Goal: Task Accomplishment & Management: Manage account settings

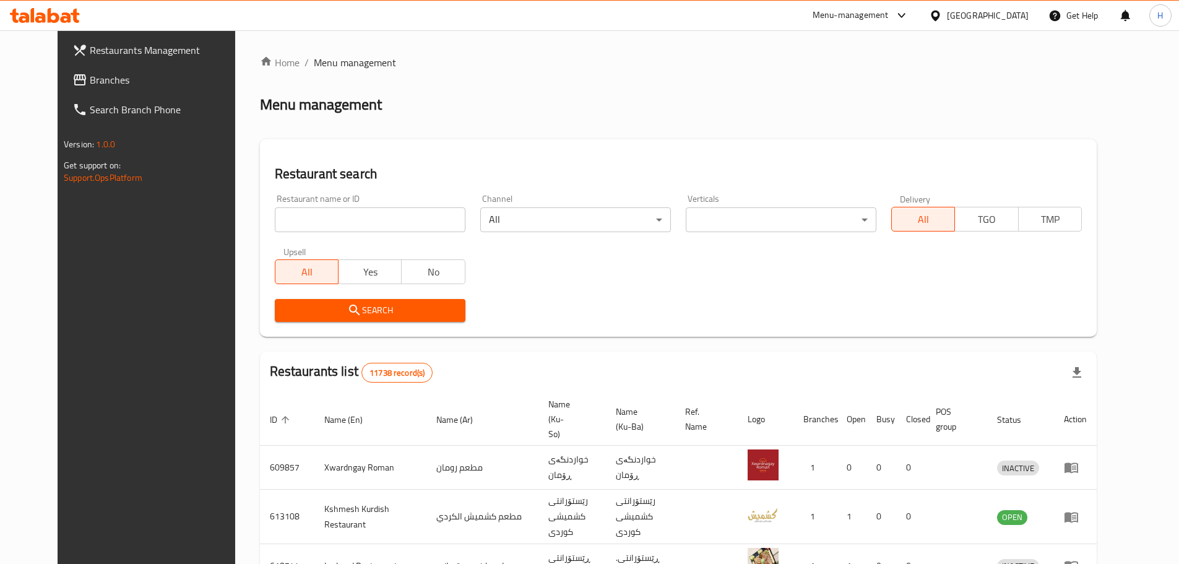
click at [388, 219] on input "search" at bounding box center [370, 219] width 191 height 25
type input "الطازج"
click at [347, 309] on icon "submit" at bounding box center [354, 310] width 15 height 15
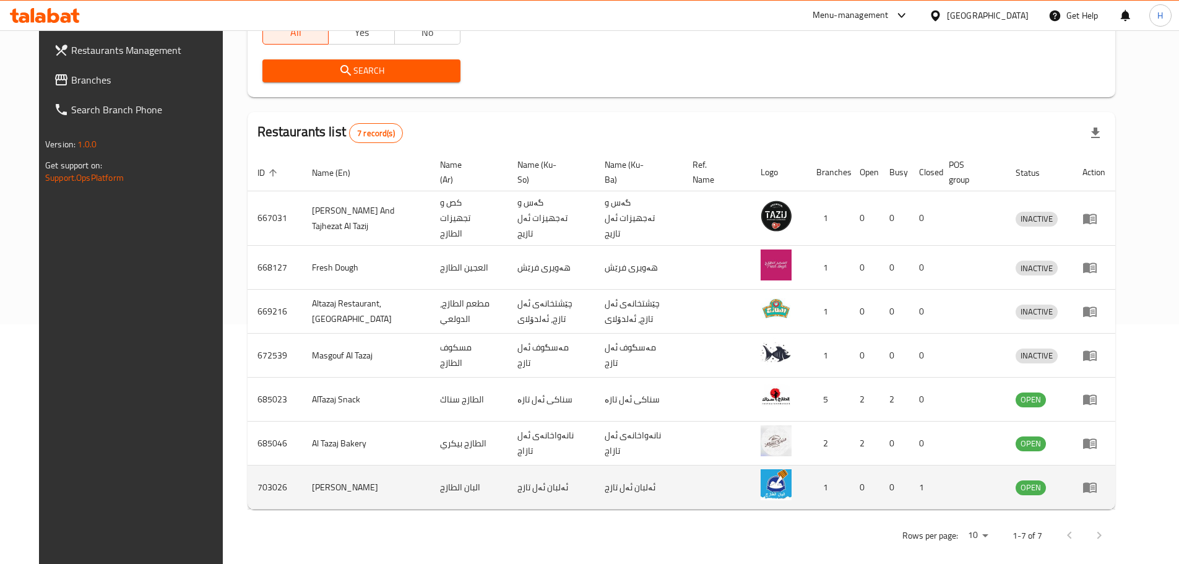
scroll to position [241, 0]
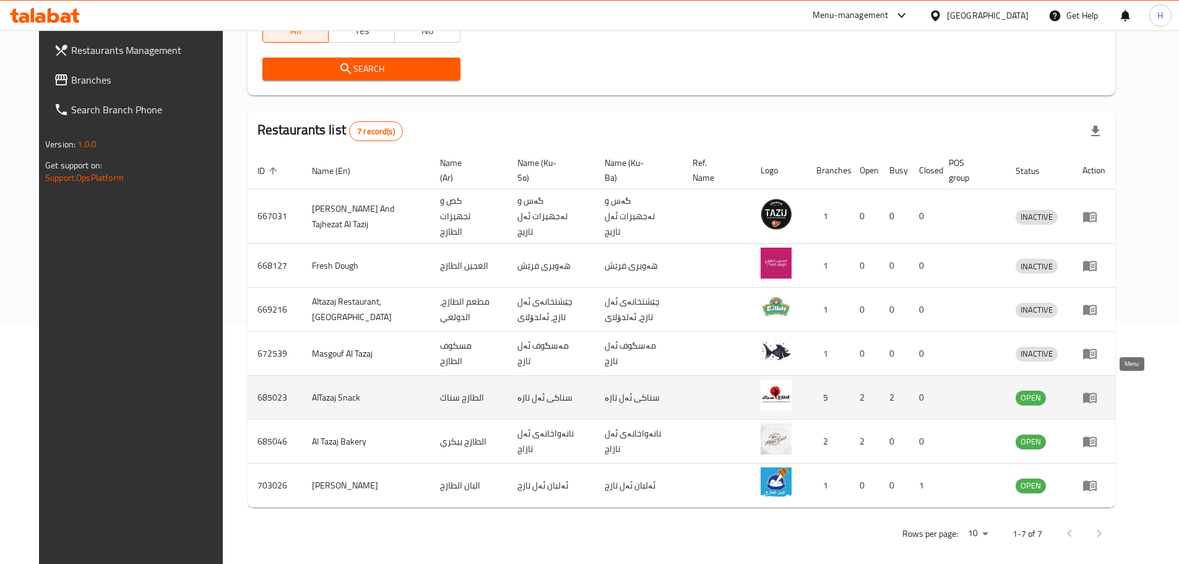
click at [1098, 390] on icon "enhanced table" at bounding box center [1090, 397] width 15 height 15
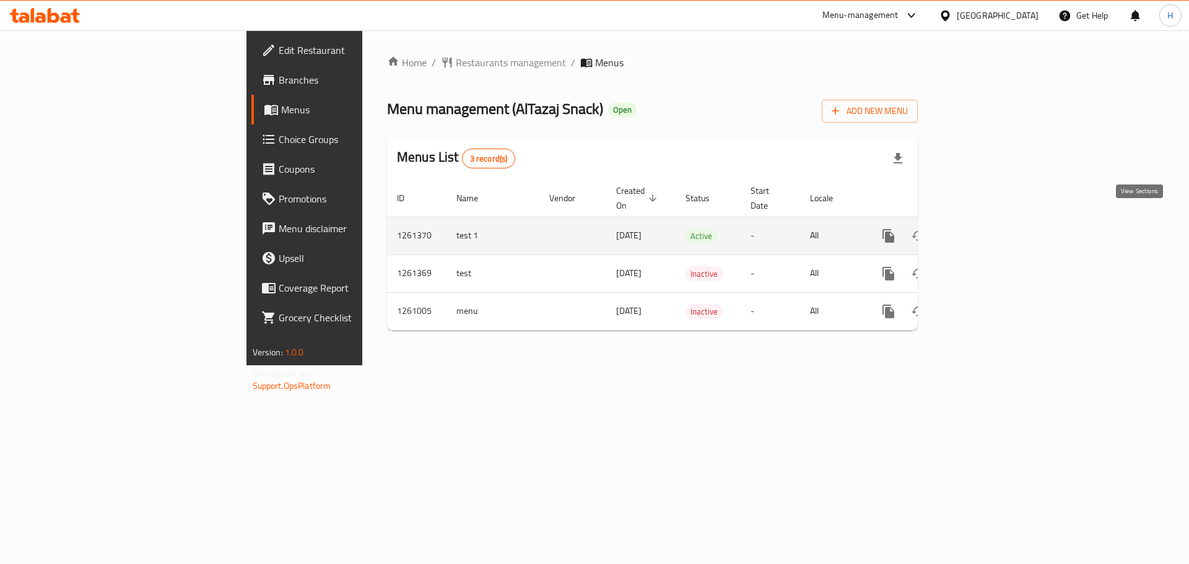
click at [985, 228] on icon "enhanced table" at bounding box center [977, 235] width 15 height 15
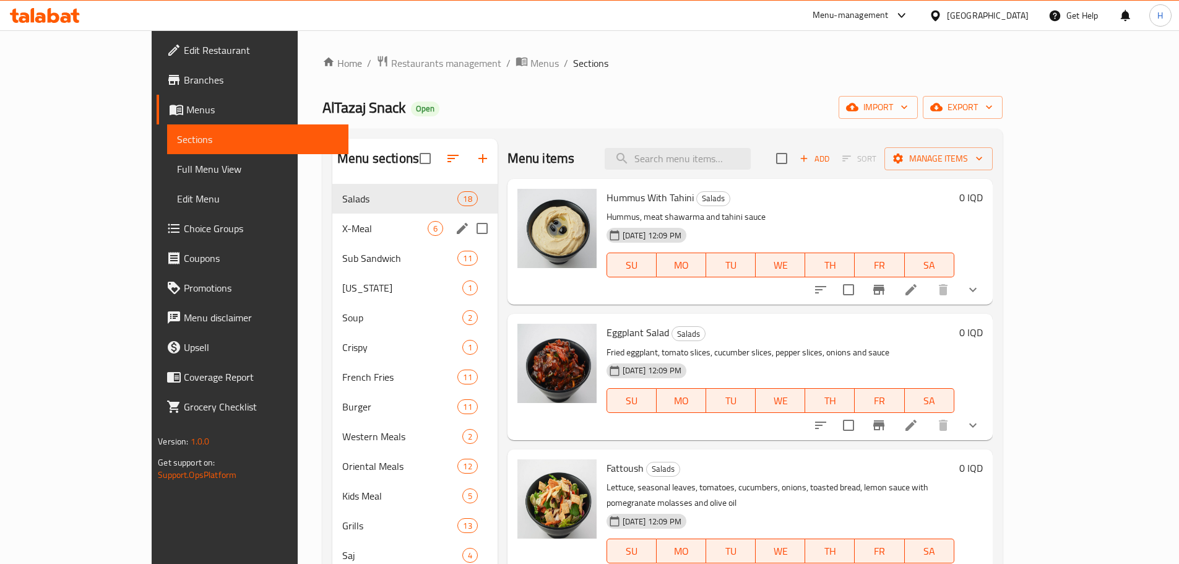
click at [332, 238] on div "X-Meal 6" at bounding box center [414, 229] width 165 height 30
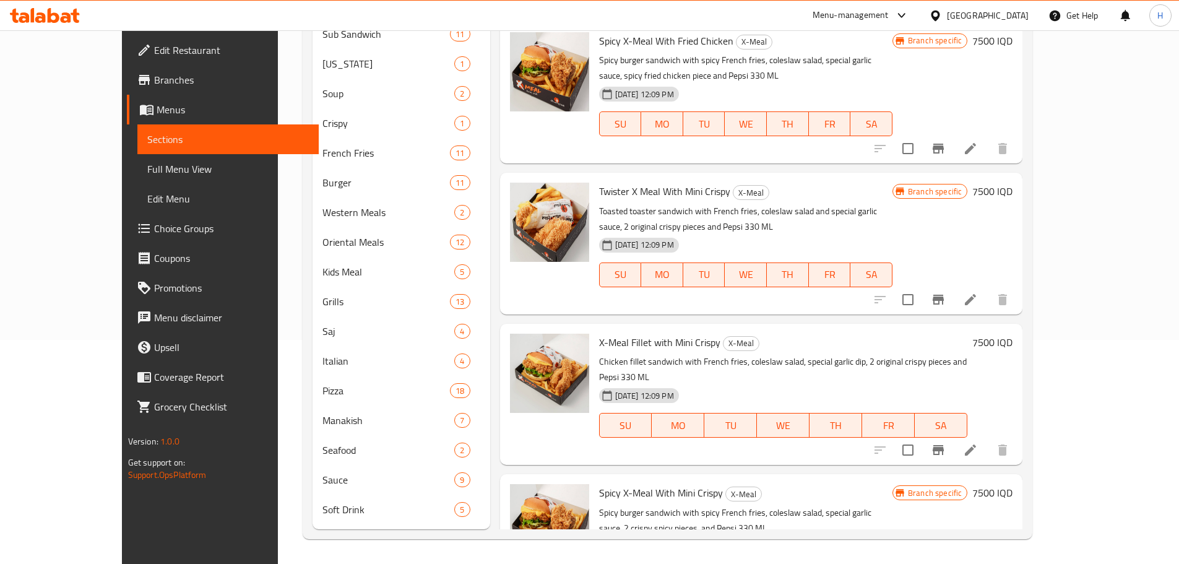
scroll to position [212, 0]
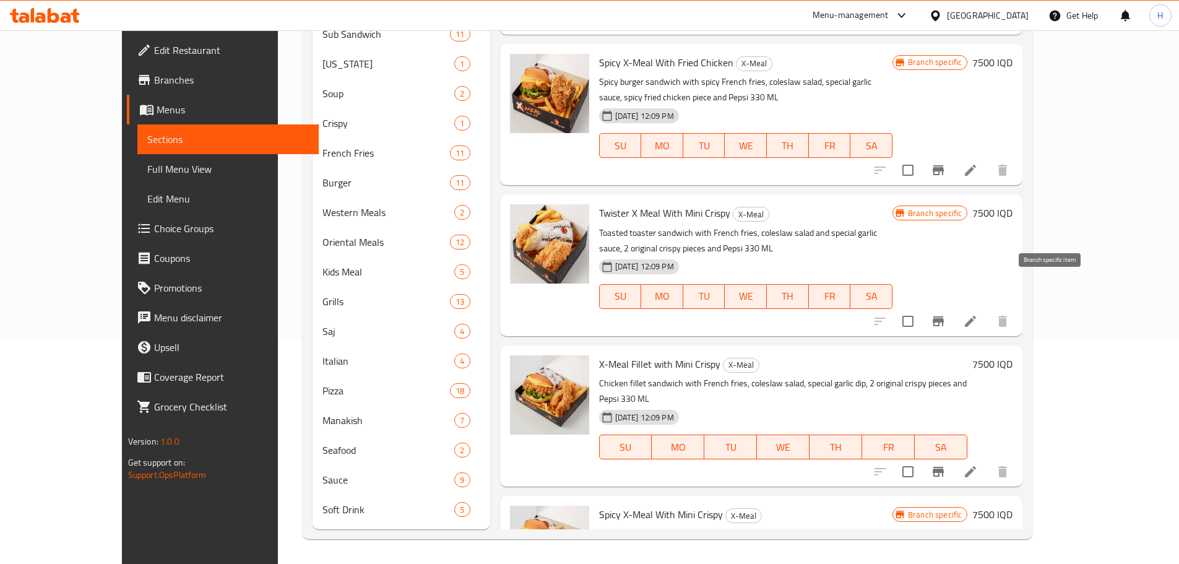
click at [946, 314] on icon "Branch-specific-item" at bounding box center [938, 321] width 15 height 15
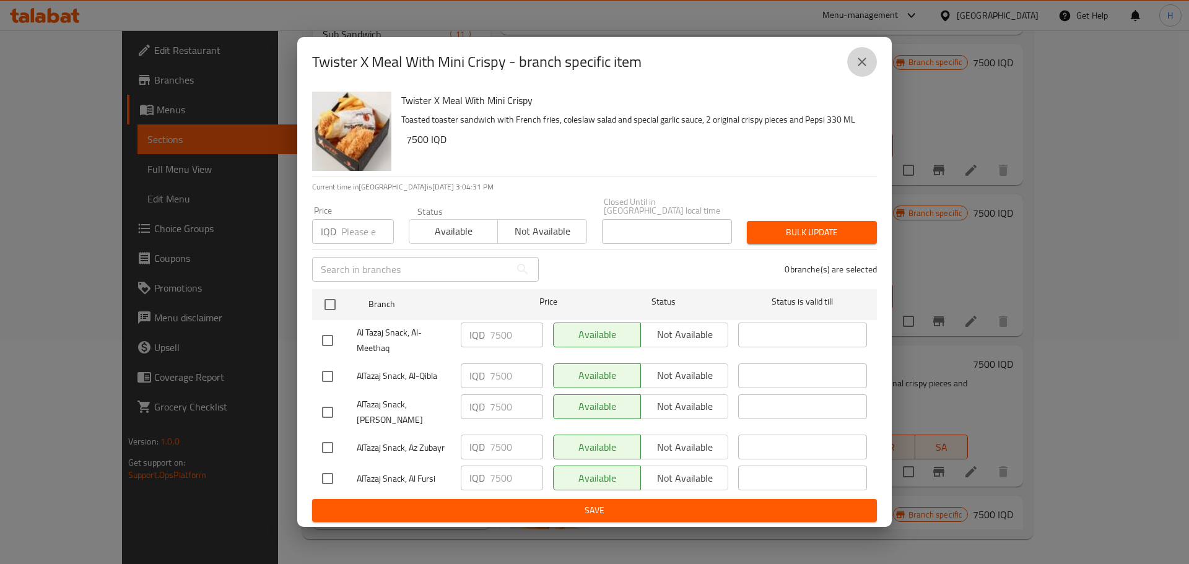
click at [862, 66] on icon "close" at bounding box center [861, 62] width 9 height 9
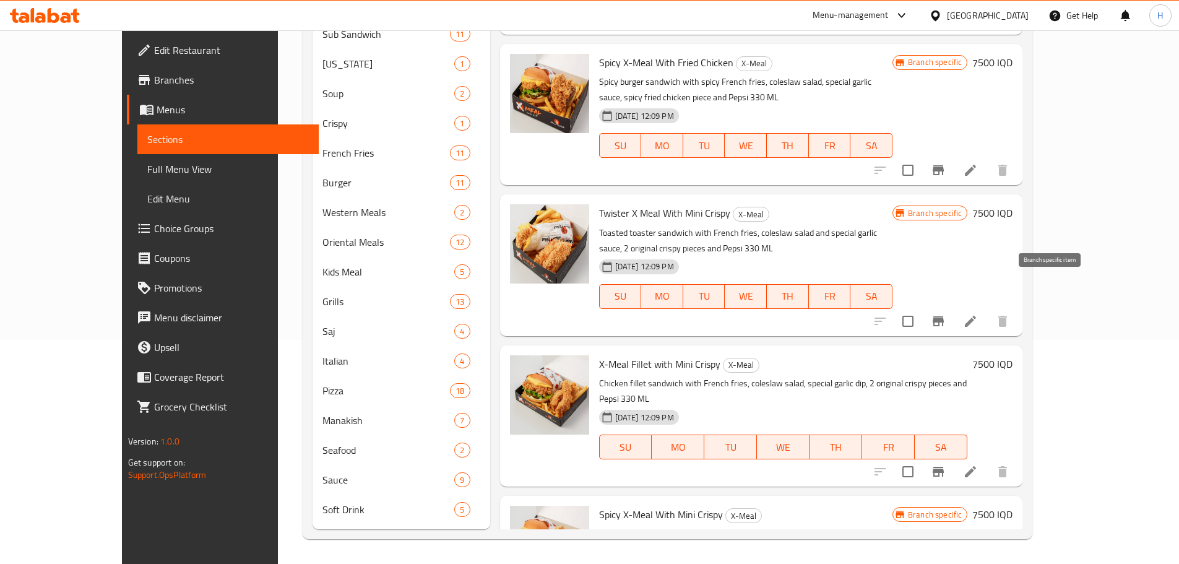
click at [944, 316] on icon "Branch-specific-item" at bounding box center [938, 321] width 11 height 10
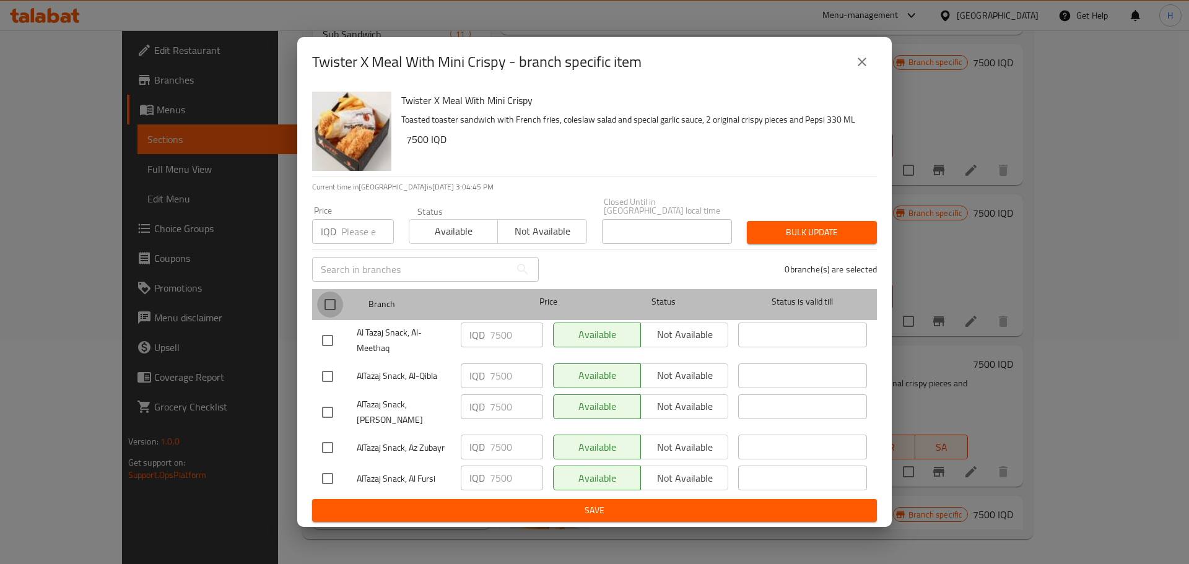
click at [332, 308] on input "checkbox" at bounding box center [330, 305] width 26 height 26
checkbox input "true"
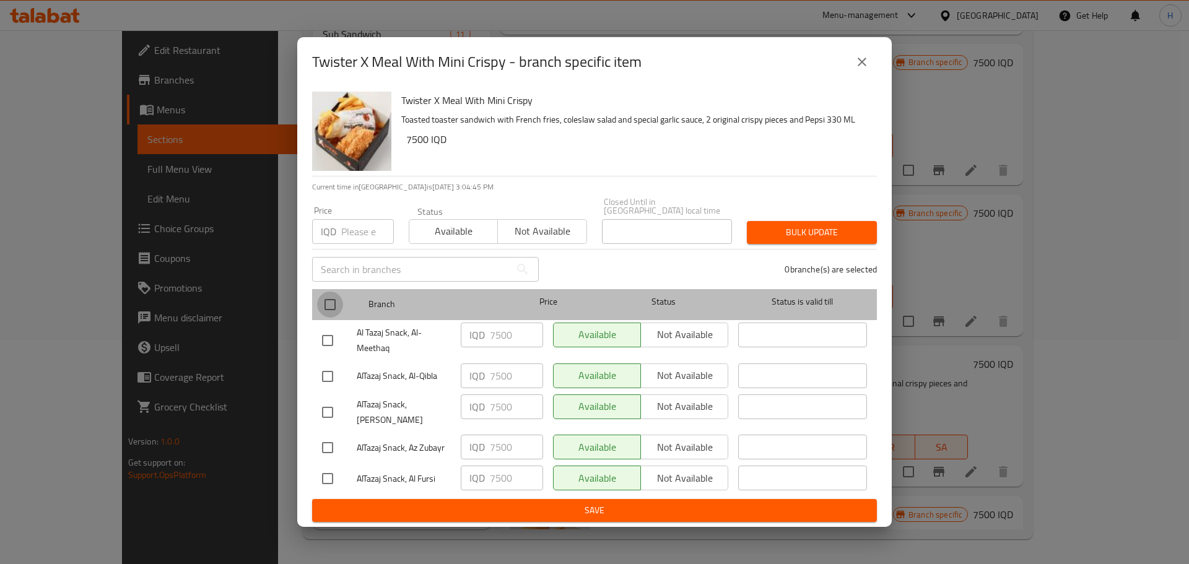
checkbox input "true"
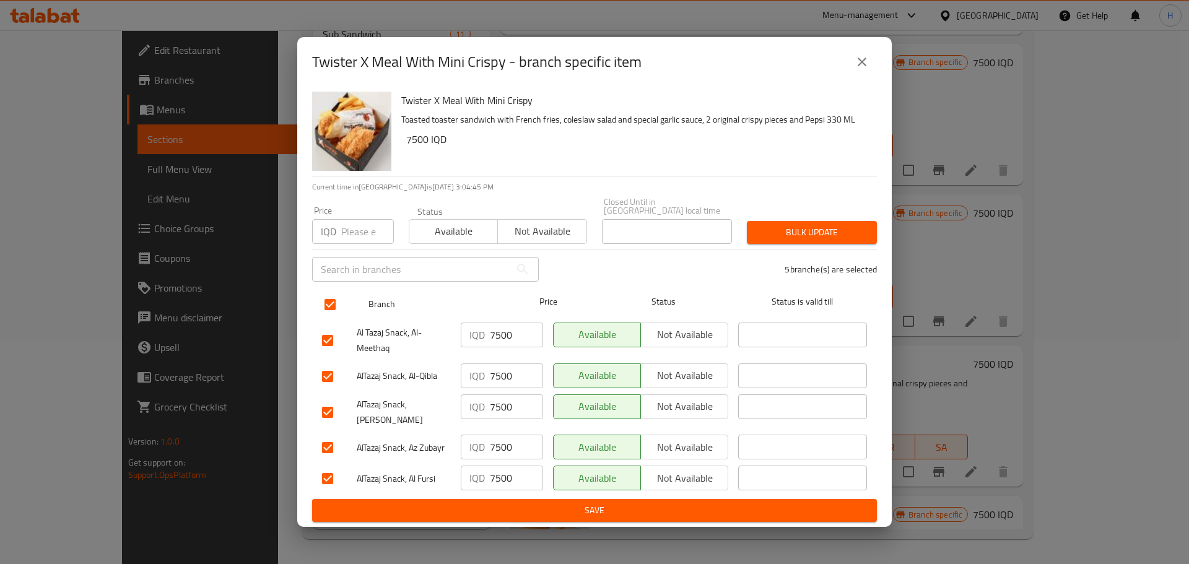
click at [332, 308] on input "checkbox" at bounding box center [330, 305] width 26 height 26
checkbox input "false"
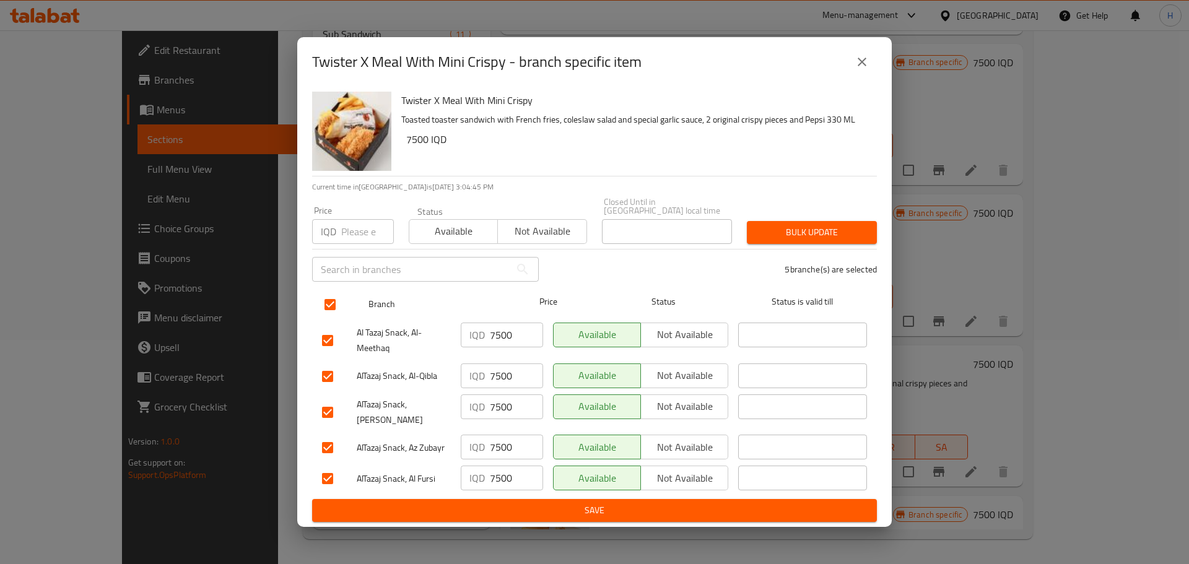
checkbox input "false"
click at [329, 306] on input "checkbox" at bounding box center [330, 305] width 26 height 26
checkbox input "true"
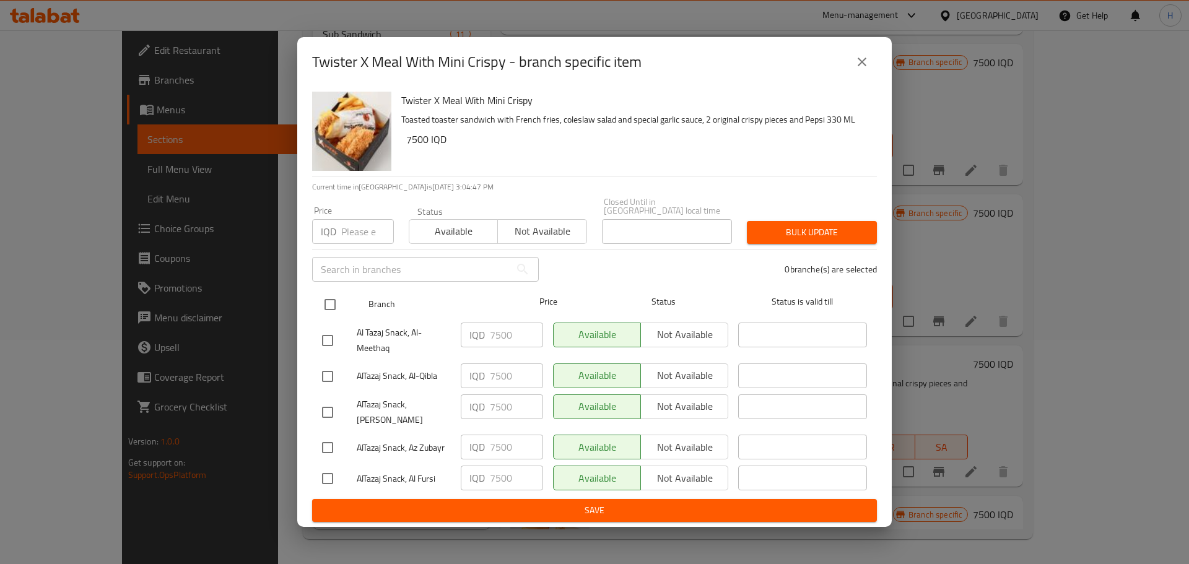
checkbox input "true"
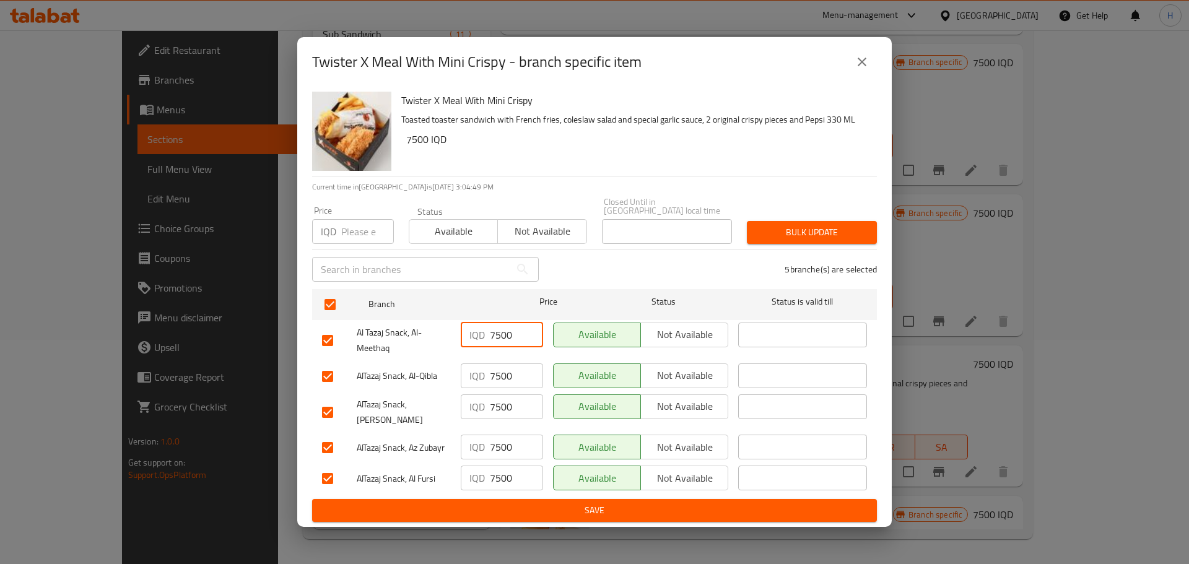
click at [488, 333] on div "IQD 7500 ​" at bounding box center [502, 335] width 82 height 25
click at [497, 336] on input "5500" at bounding box center [516, 335] width 53 height 25
drag, startPoint x: 512, startPoint y: 337, endPoint x: 518, endPoint y: 337, distance: 6.2
click at [518, 337] on input "57500" at bounding box center [516, 335] width 53 height 25
click at [492, 337] on input "5750" at bounding box center [516, 335] width 53 height 25
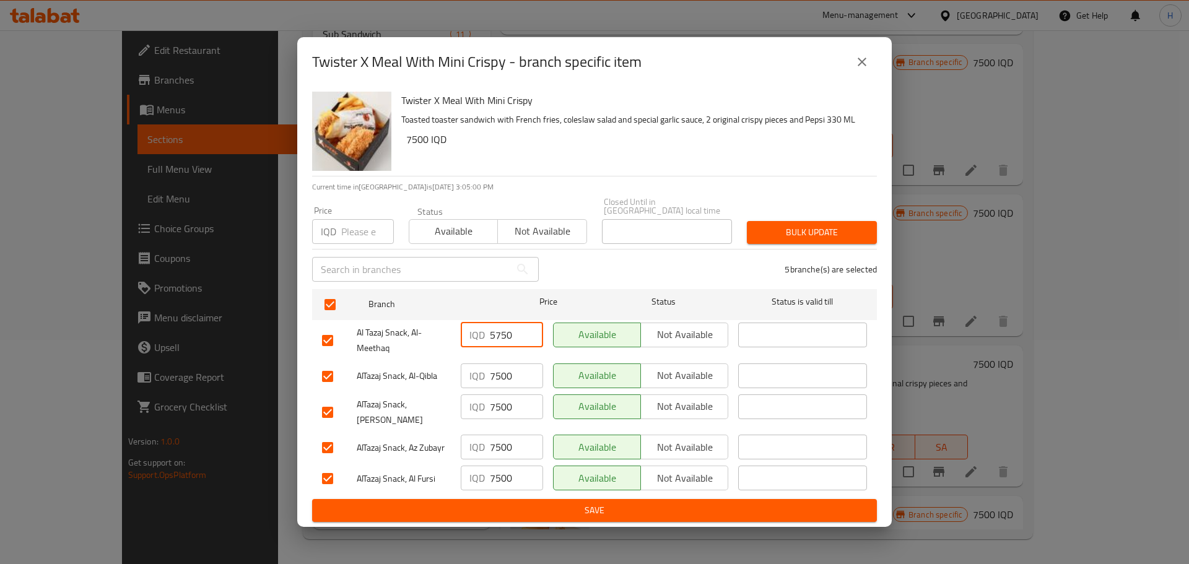
click at [492, 337] on input "5750" at bounding box center [516, 335] width 53 height 25
type input "5750"
click at [506, 381] on input "7500" at bounding box center [516, 375] width 53 height 25
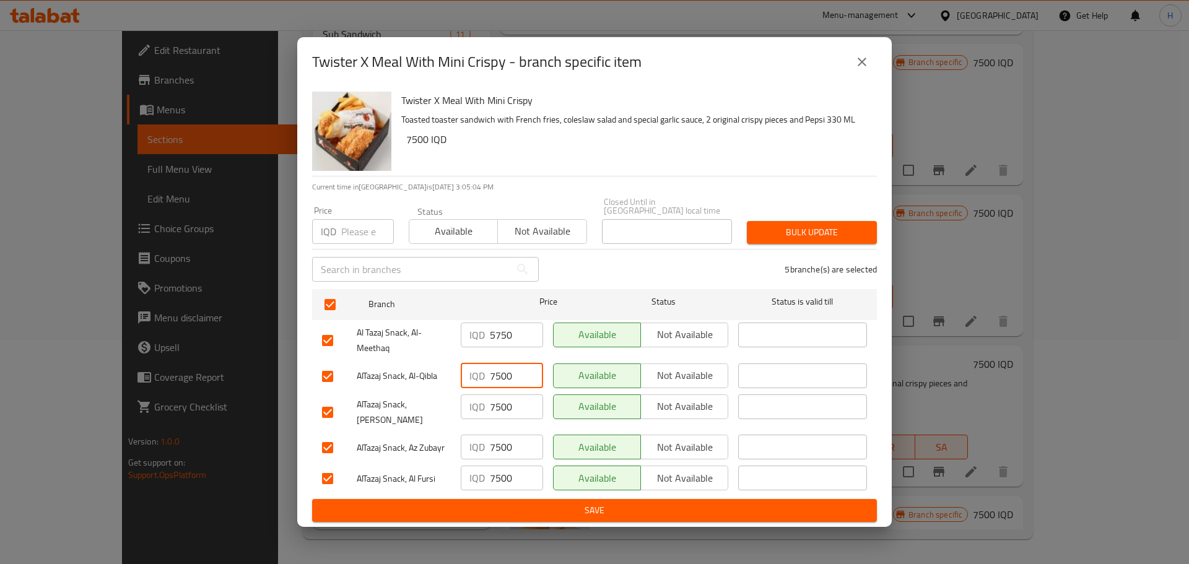
click at [506, 381] on input "7500" at bounding box center [516, 375] width 53 height 25
paste input "575"
type input "5750"
click at [496, 407] on input "7500" at bounding box center [516, 406] width 53 height 25
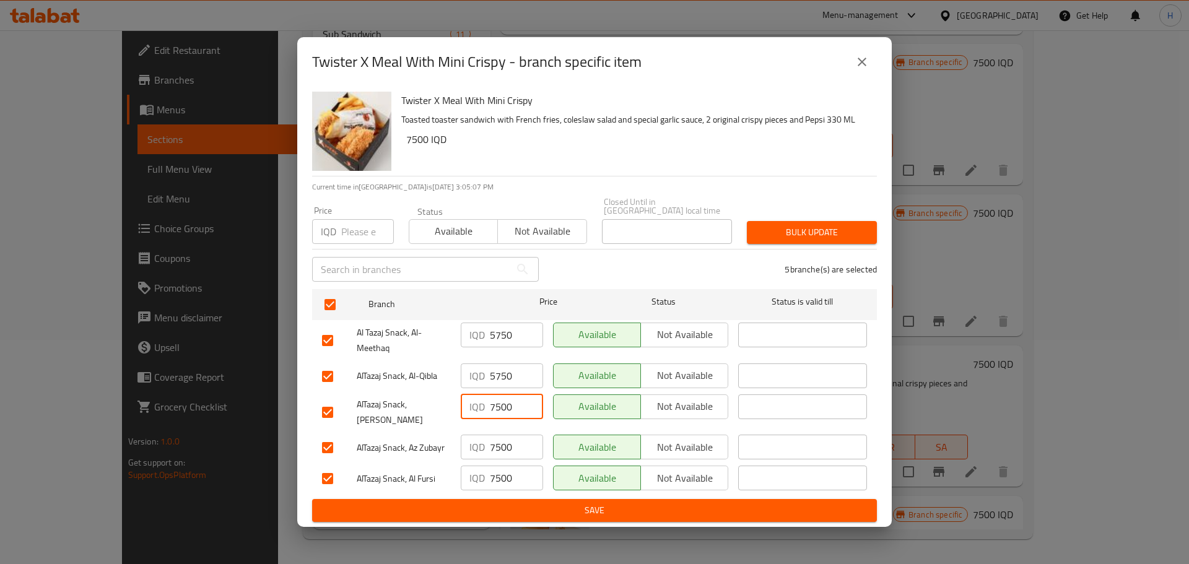
paste input "575"
type input "5750"
click at [504, 435] on input "7500" at bounding box center [516, 447] width 53 height 25
paste input "575"
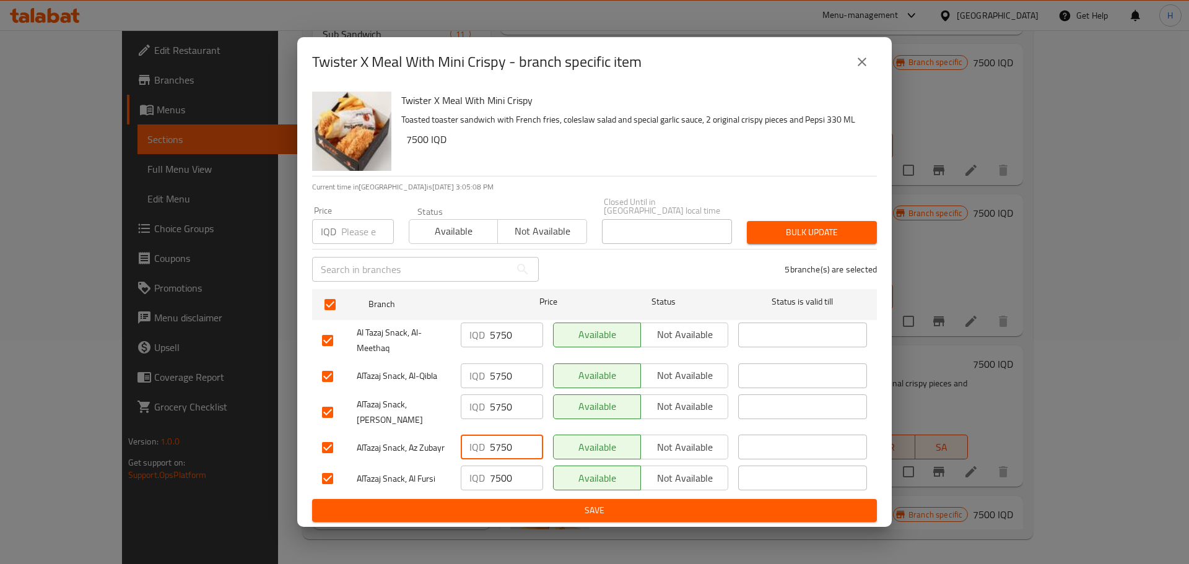
type input "5750"
click at [504, 466] on input "7500" at bounding box center [516, 478] width 53 height 25
paste input "575"
type input "5750"
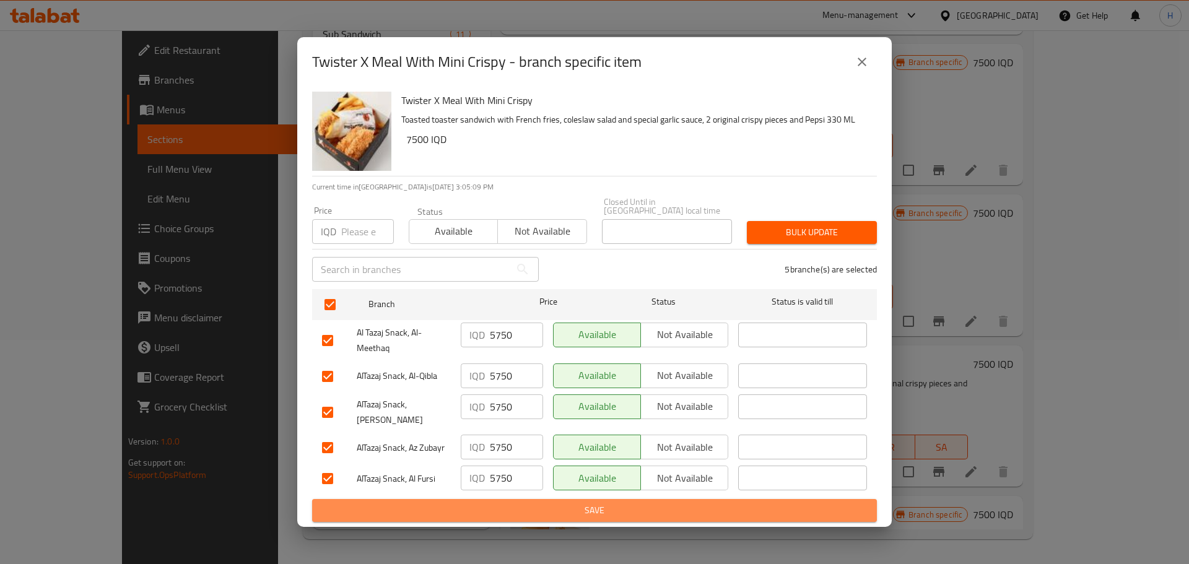
click at [493, 503] on span "Save" at bounding box center [594, 510] width 545 height 15
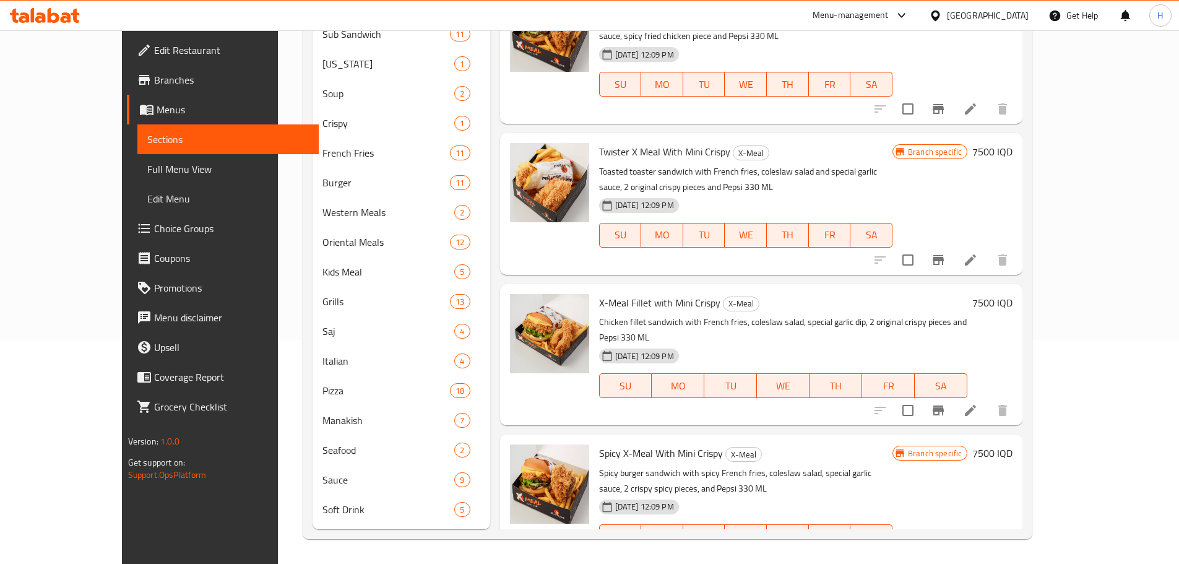
scroll to position [274, 0]
click at [946, 402] on icon "Branch-specific-item" at bounding box center [938, 409] width 15 height 15
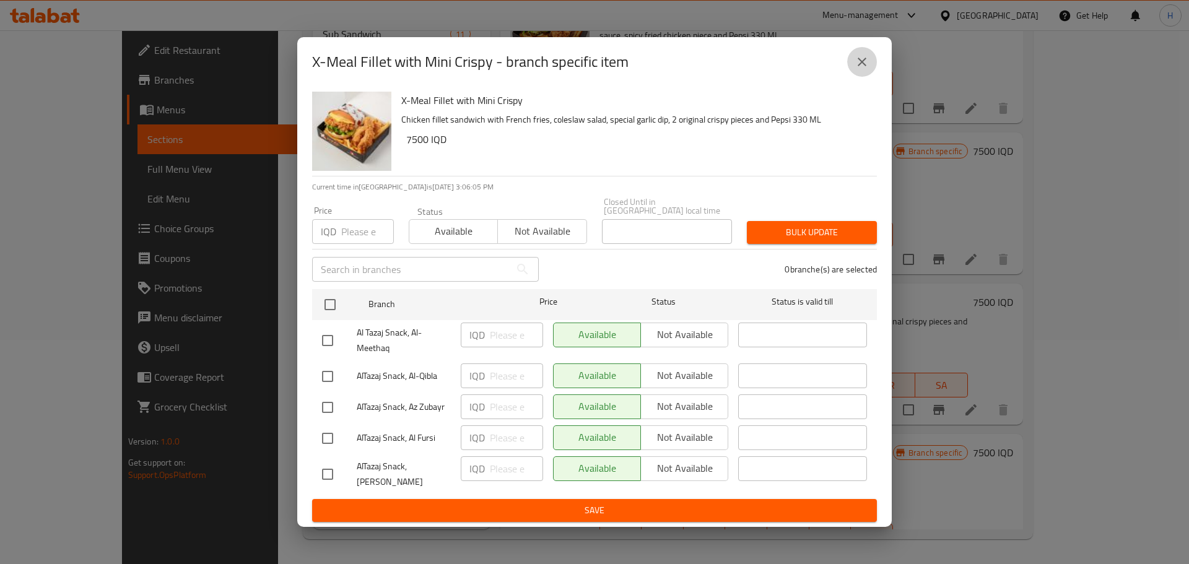
click at [860, 67] on icon "close" at bounding box center [861, 61] width 15 height 15
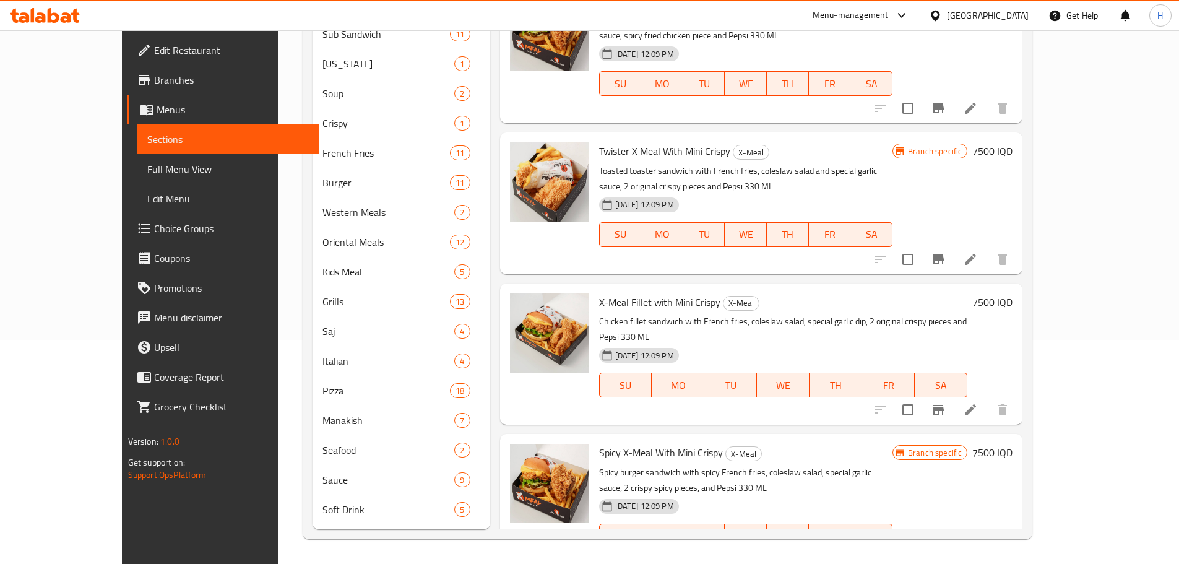
click at [58, 14] on icon at bounding box center [45, 15] width 70 height 15
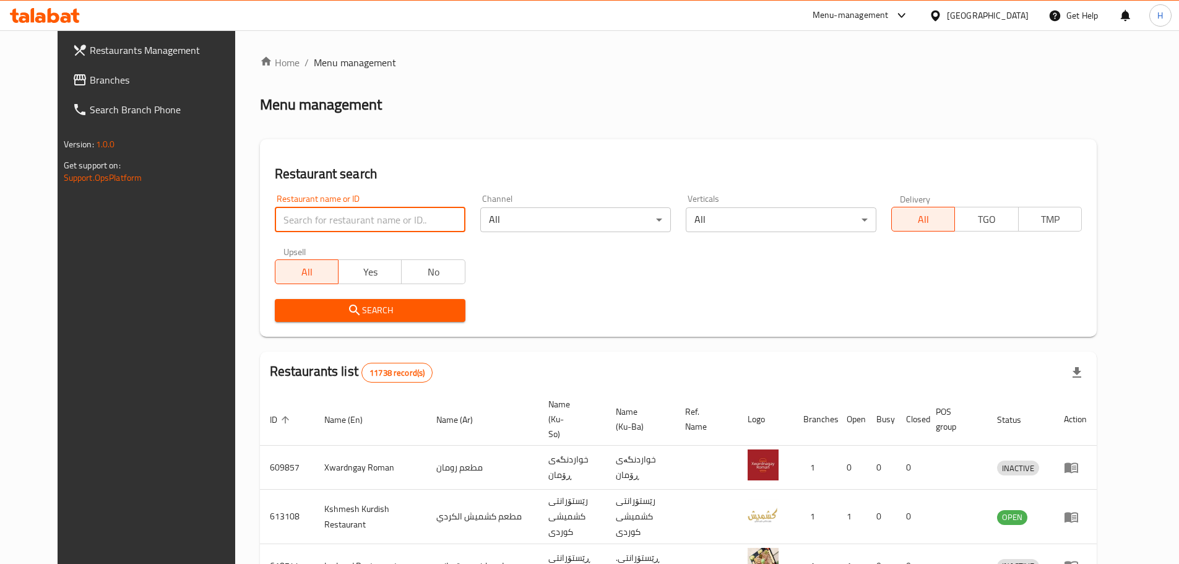
click at [313, 220] on input "search" at bounding box center [370, 219] width 191 height 25
paste input "689380"
type input "689380"
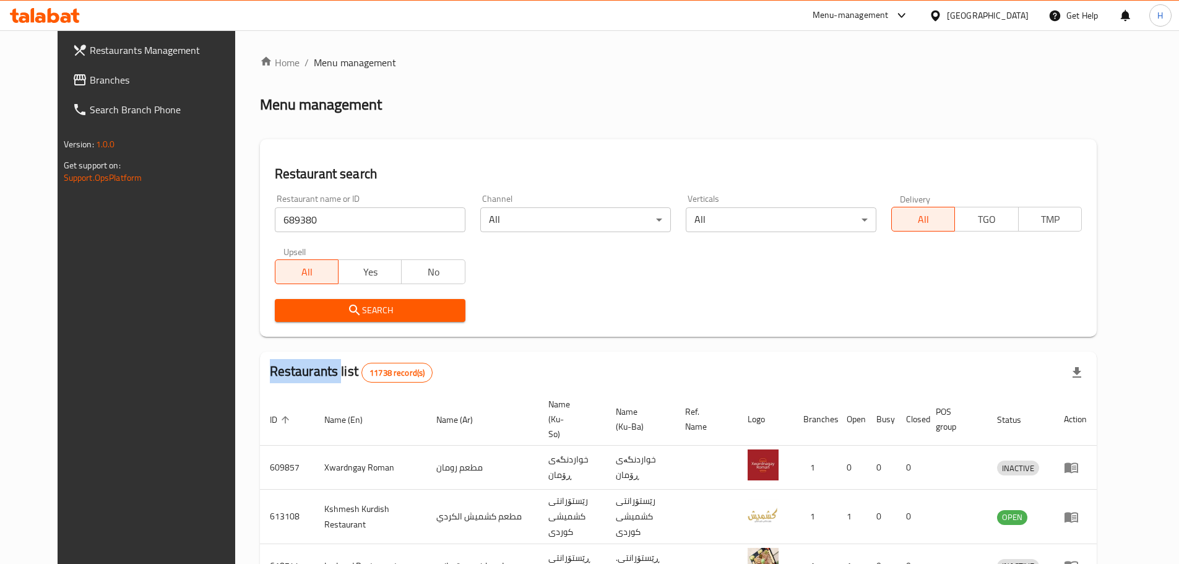
click at [326, 322] on div "Search" at bounding box center [370, 311] width 206 height 38
click at [347, 311] on icon "submit" at bounding box center [354, 310] width 15 height 15
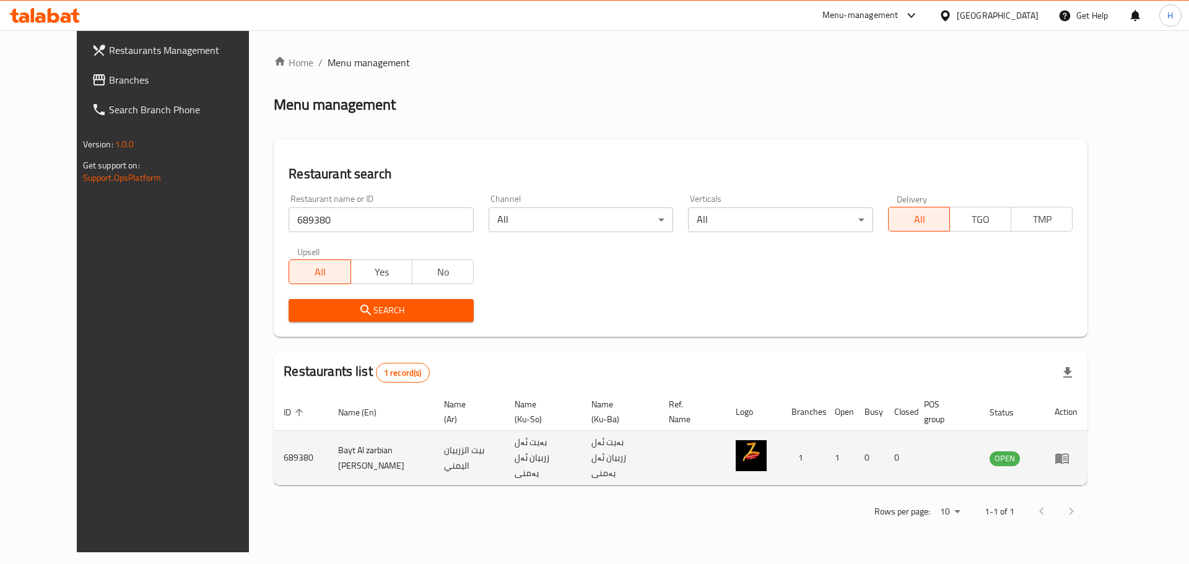
click at [1087, 453] on td "enhanced table" at bounding box center [1065, 458] width 43 height 54
click at [1069, 453] on icon "enhanced table" at bounding box center [1062, 458] width 14 height 11
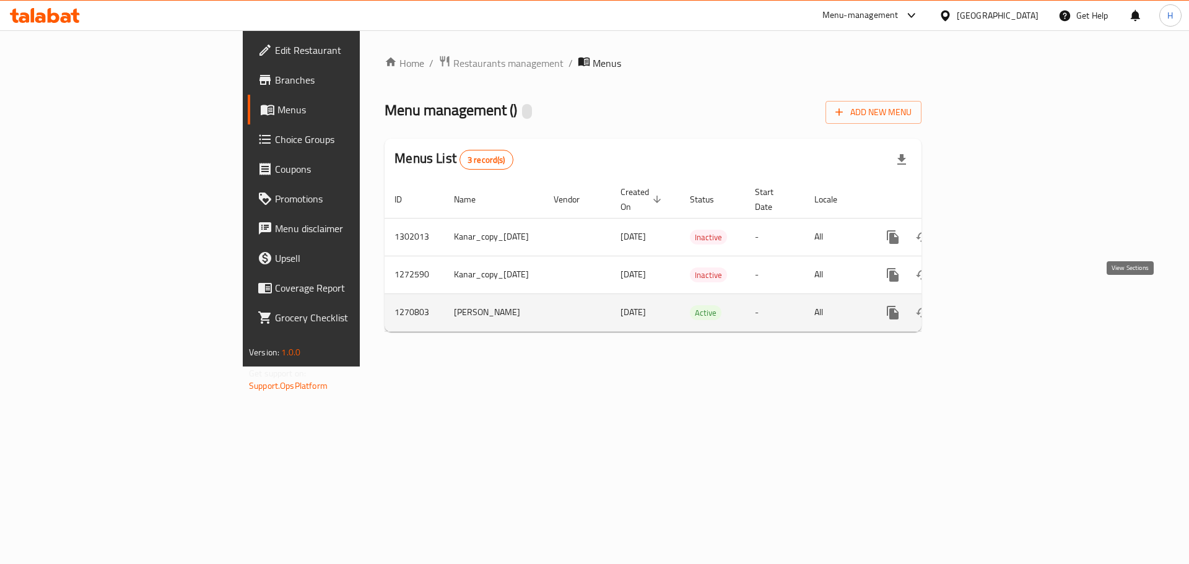
click at [989, 305] on icon "enhanced table" at bounding box center [981, 312] width 15 height 15
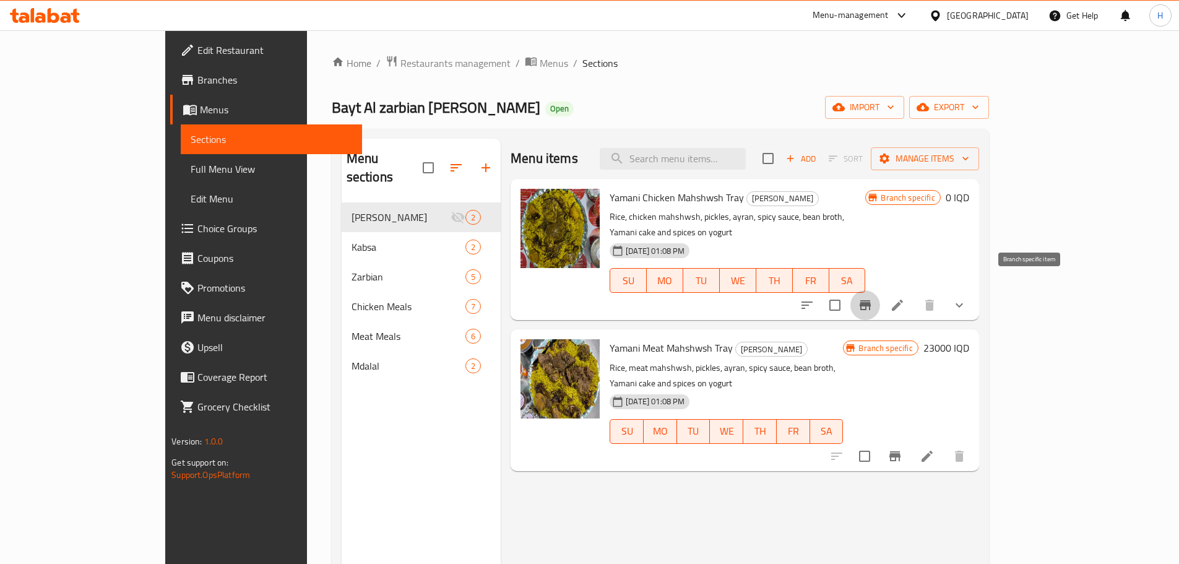
click at [873, 298] on icon "Branch-specific-item" at bounding box center [865, 305] width 15 height 15
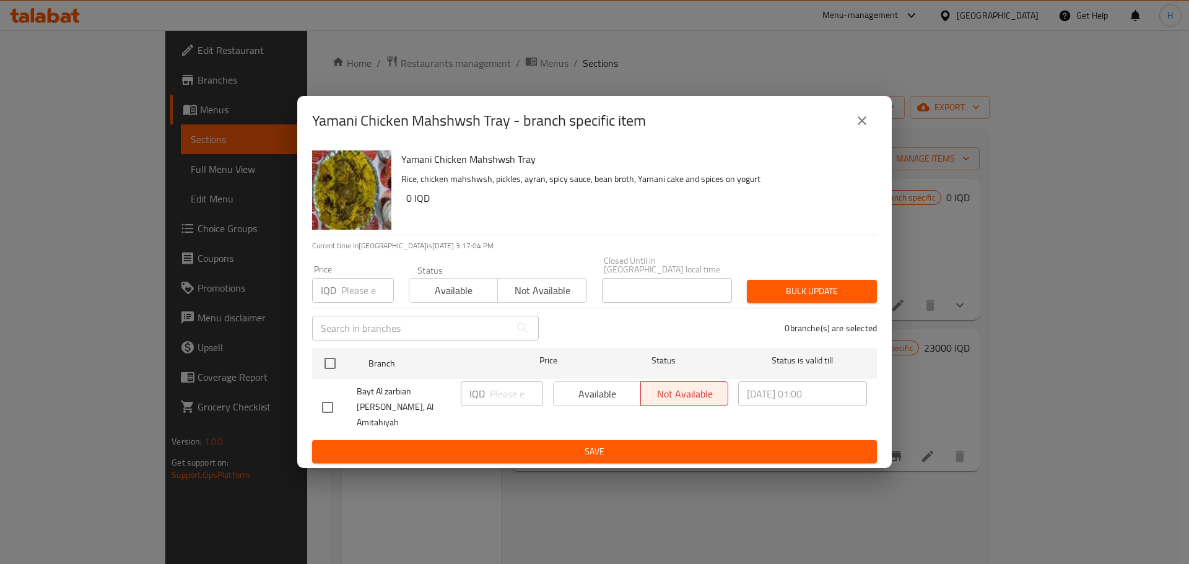
click at [856, 128] on icon "close" at bounding box center [861, 120] width 15 height 15
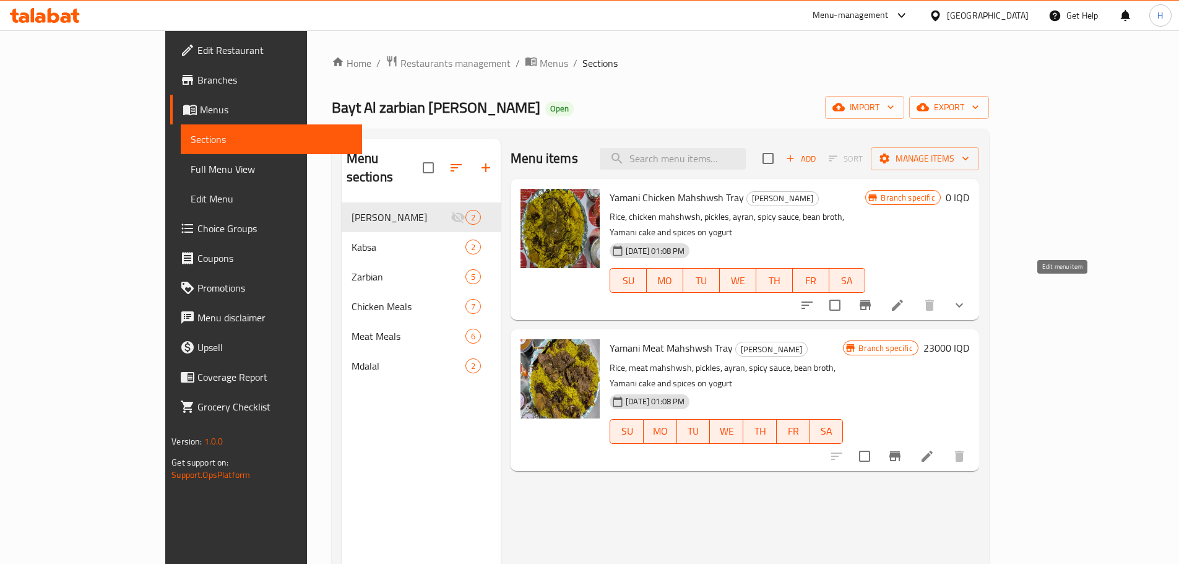
click at [905, 298] on icon at bounding box center [897, 305] width 15 height 15
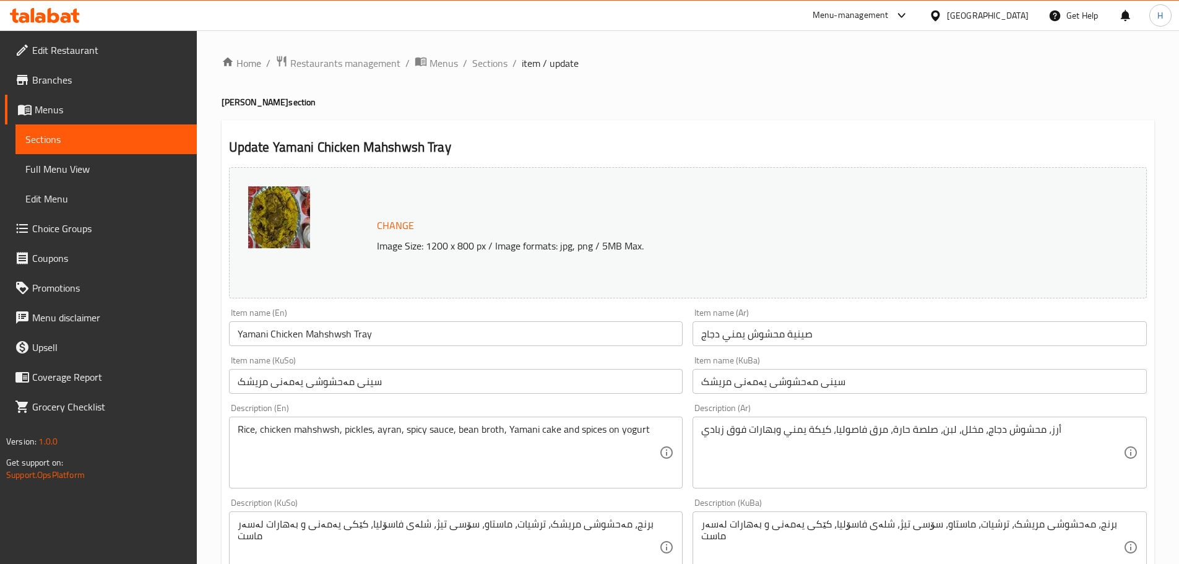
click at [29, 13] on icon at bounding box center [45, 15] width 70 height 15
